Goal: Task Accomplishment & Management: Complete application form

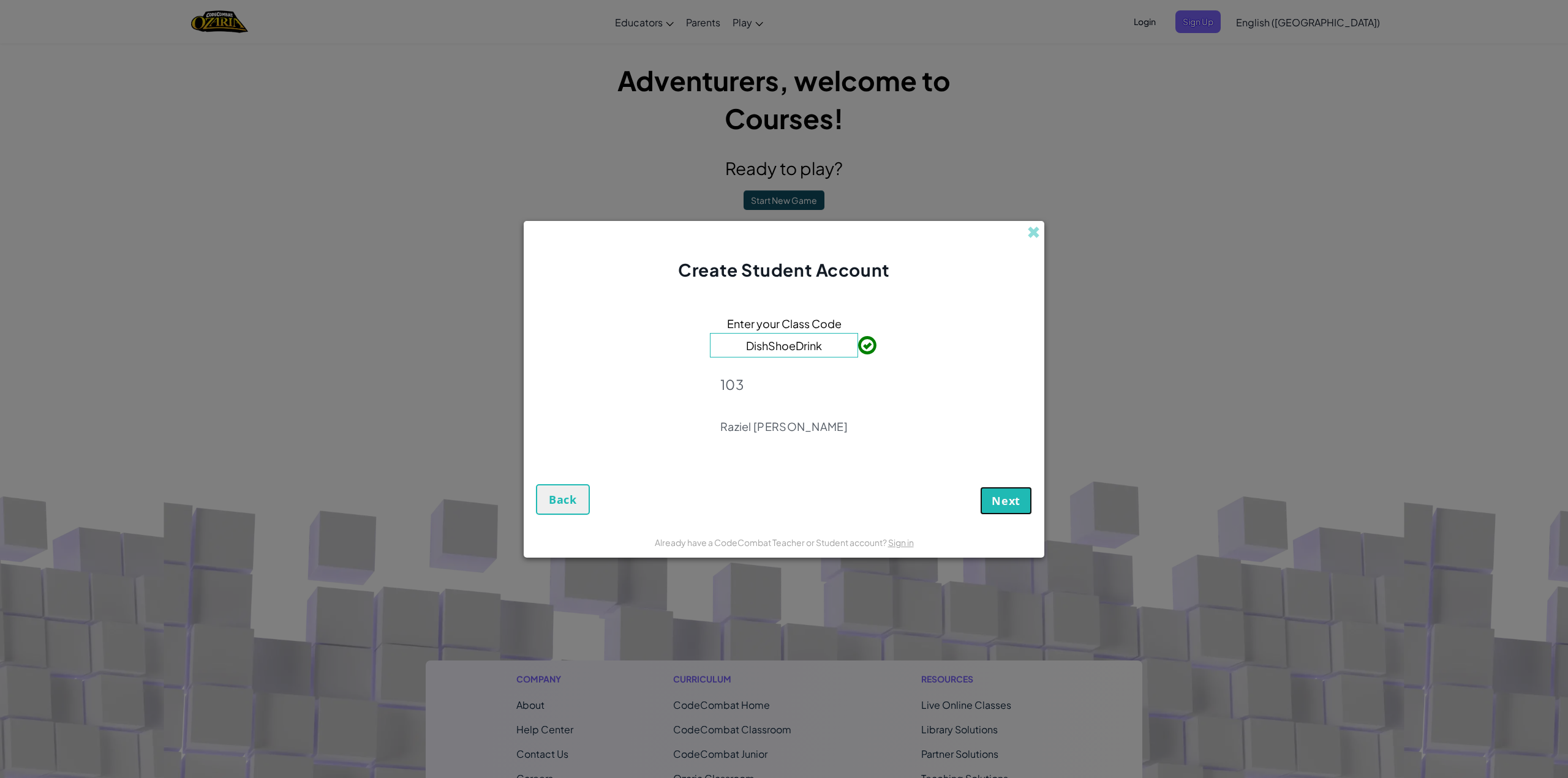
click at [1009, 488] on button "Next" at bounding box center [1005, 501] width 52 height 28
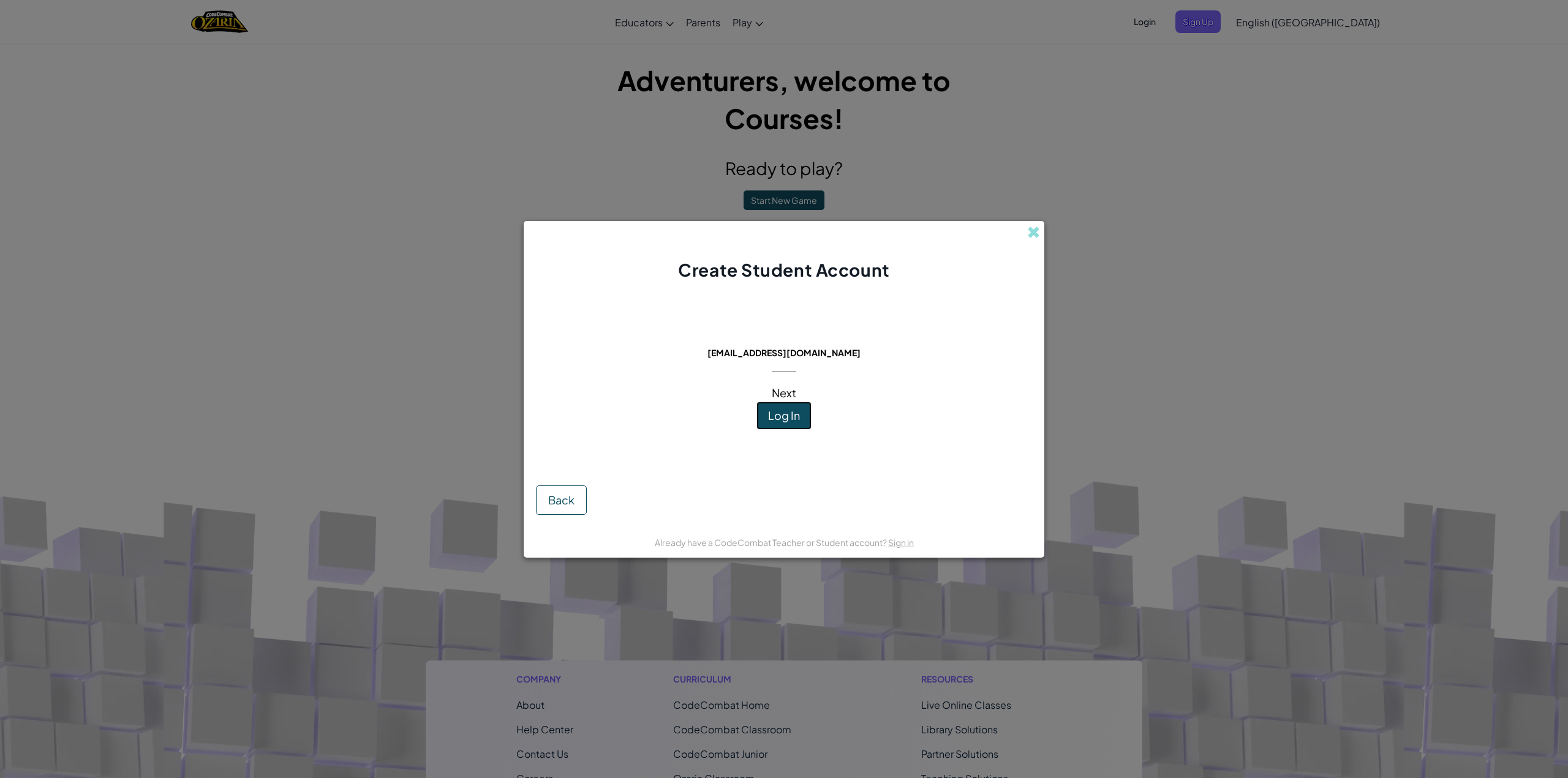
click at [804, 421] on button "Log In" at bounding box center [784, 415] width 55 height 28
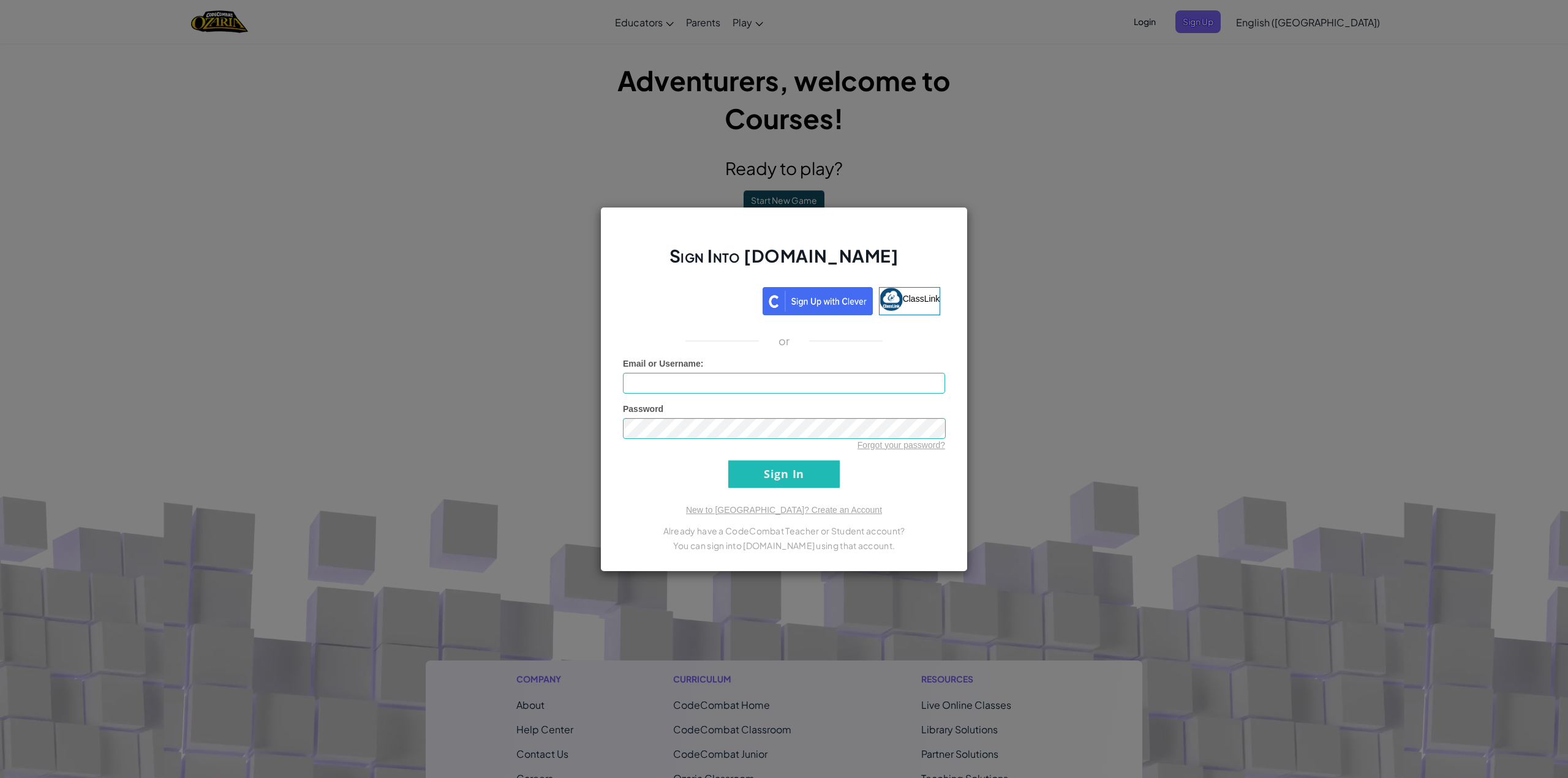
type input "[EMAIL_ADDRESS][DOMAIN_NAME]"
click at [779, 483] on input "Sign In" at bounding box center [784, 474] width 112 height 27
